Goal: Information Seeking & Learning: Understand process/instructions

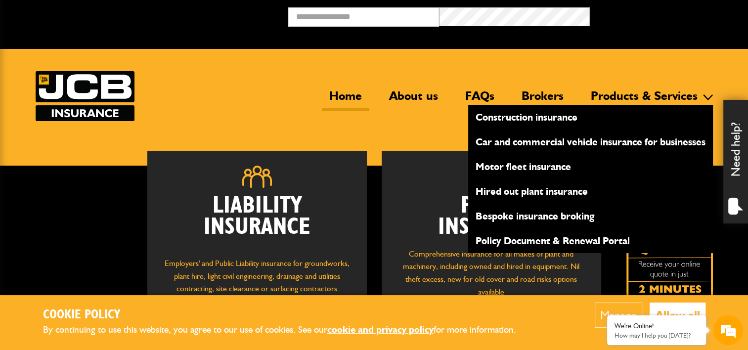
click at [581, 240] on link "Policy Document & Renewal Portal" at bounding box center [590, 240] width 245 height 17
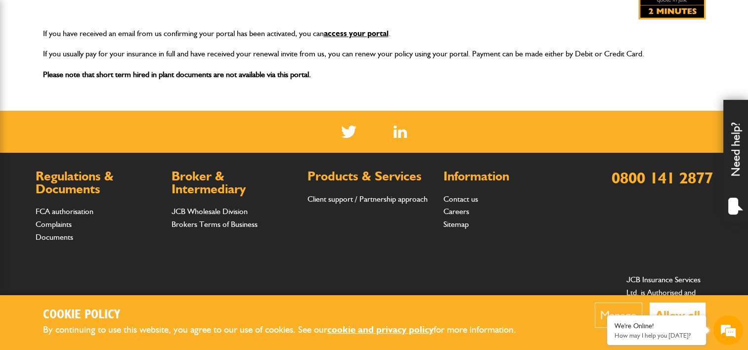
scroll to position [270, 0]
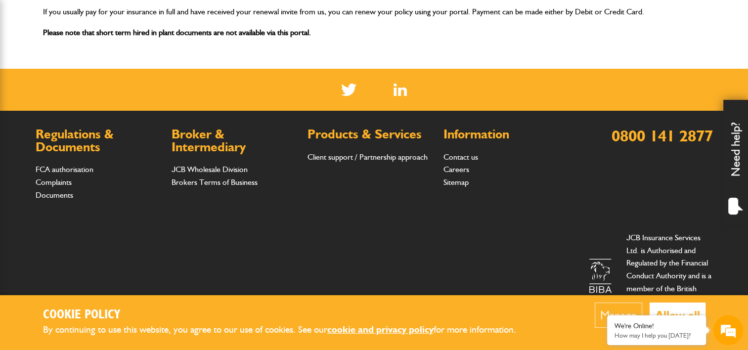
click at [677, 312] on button "Allow all" at bounding box center [677, 314] width 56 height 25
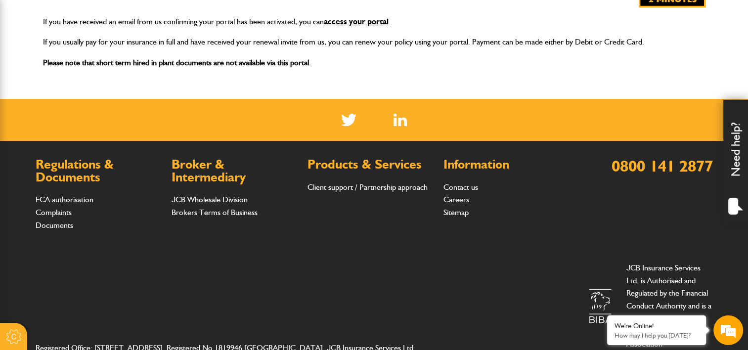
scroll to position [229, 0]
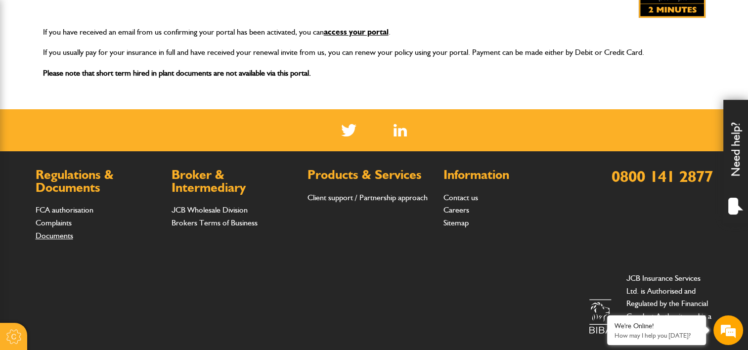
click at [68, 233] on link "Documents" at bounding box center [55, 235] width 38 height 9
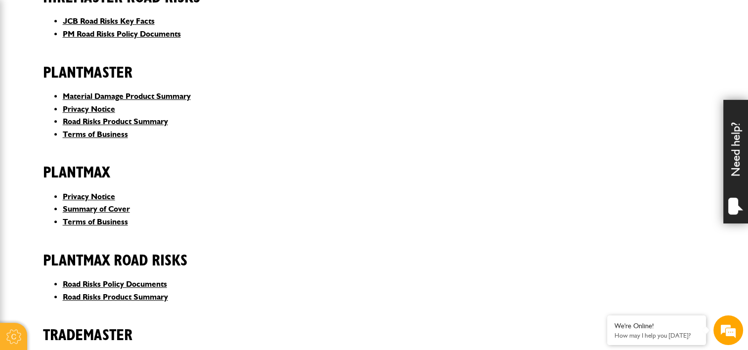
scroll to position [500, 0]
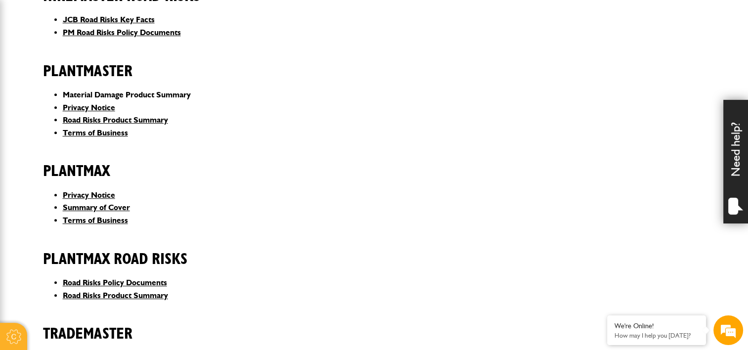
click at [112, 91] on link "Material Damage Product Summary" at bounding box center [127, 94] width 128 height 9
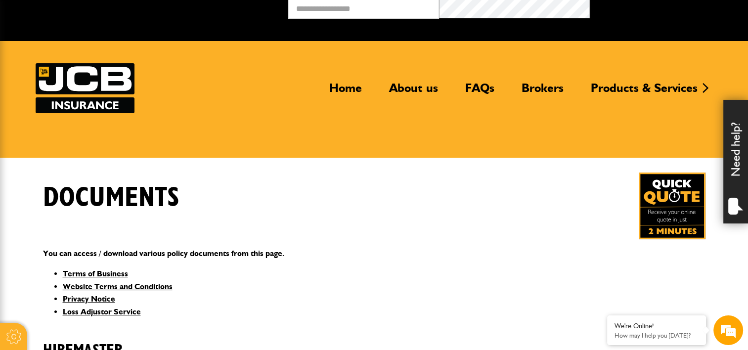
scroll to position [0, 0]
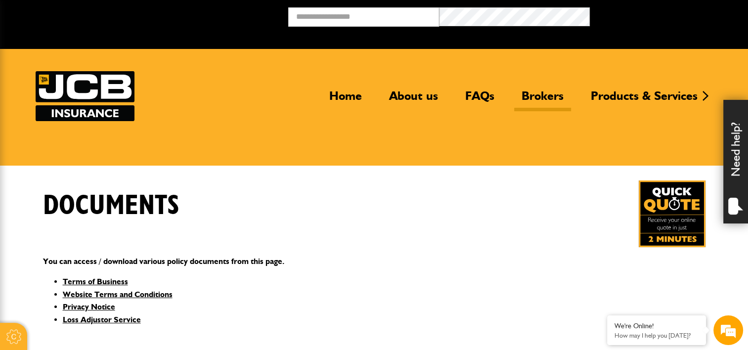
click at [541, 94] on link "Brokers" at bounding box center [542, 99] width 57 height 23
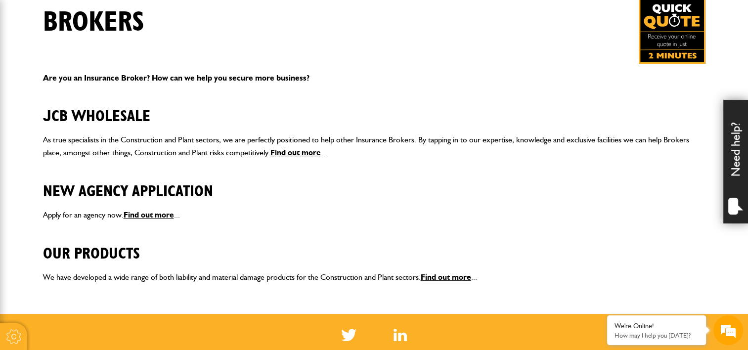
scroll to position [184, 0]
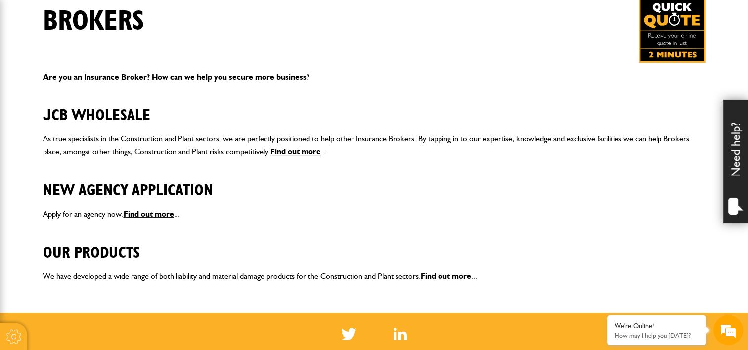
click at [445, 278] on link "Find out more" at bounding box center [445, 275] width 50 height 9
